Goal: Check status

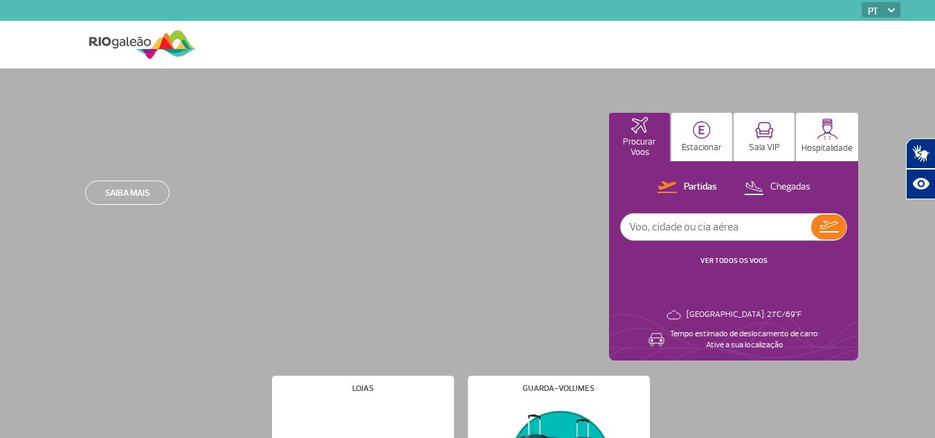
click at [693, 219] on input "text" at bounding box center [716, 227] width 190 height 26
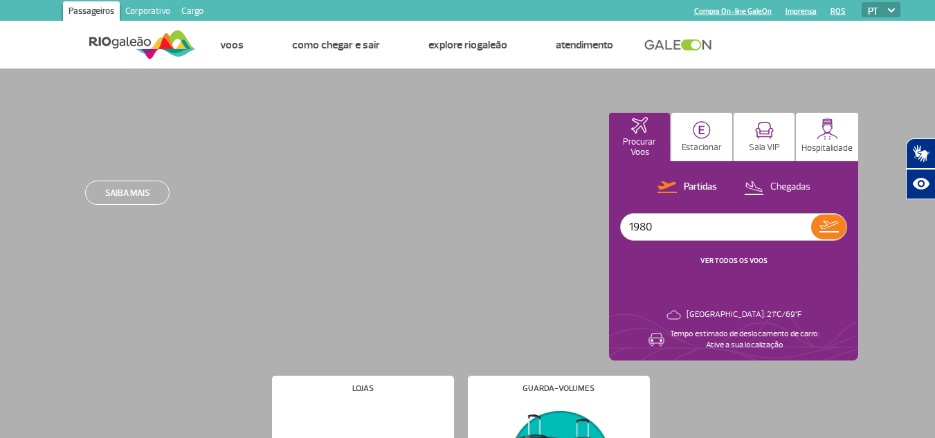
type input "1980"
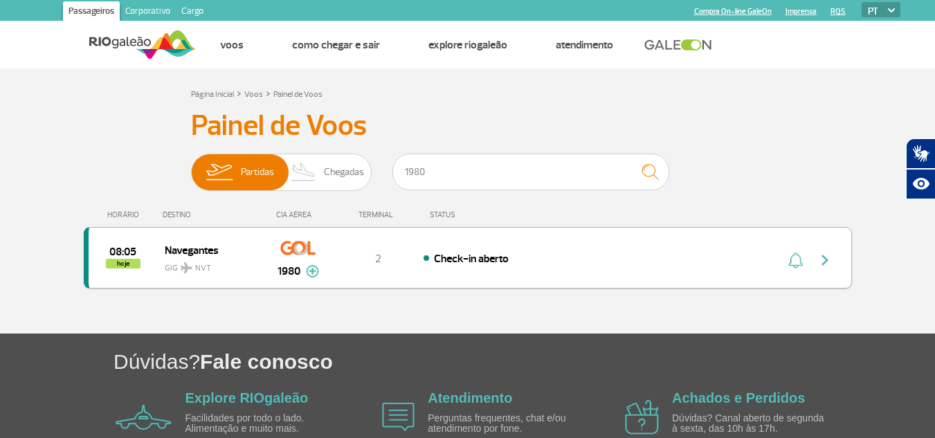
click at [437, 259] on span "Check-in aberto" at bounding box center [471, 259] width 75 height 14
